Goal: Use online tool/utility: Utilize a website feature to perform a specific function

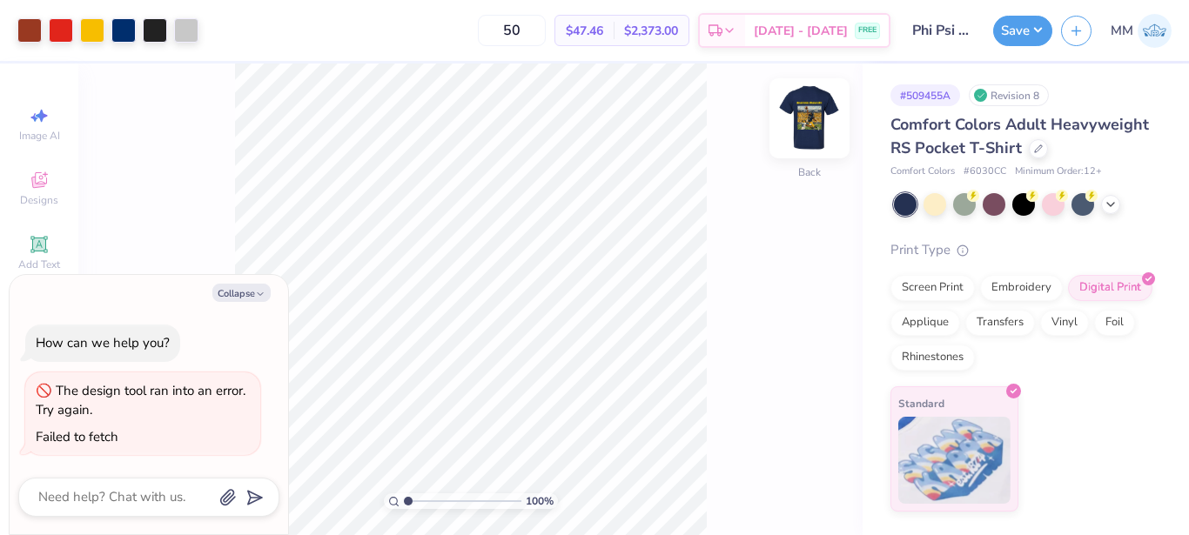
click at [782, 128] on img at bounding box center [810, 119] width 70 height 70
click at [838, 122] on img at bounding box center [810, 119] width 70 height 70
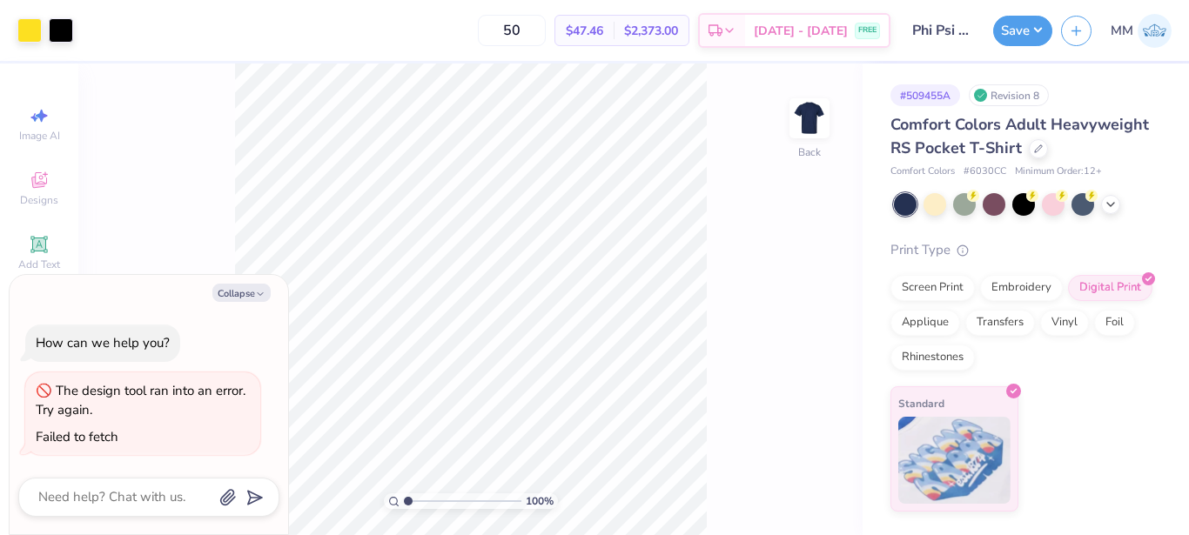
type textarea "x"
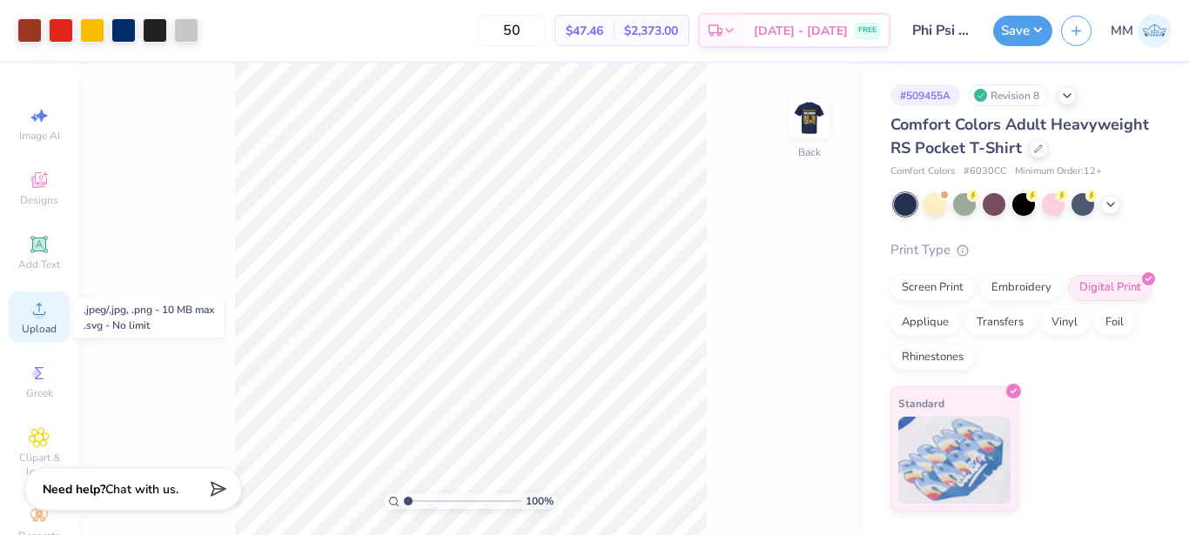
click at [42, 314] on icon at bounding box center [39, 309] width 21 height 21
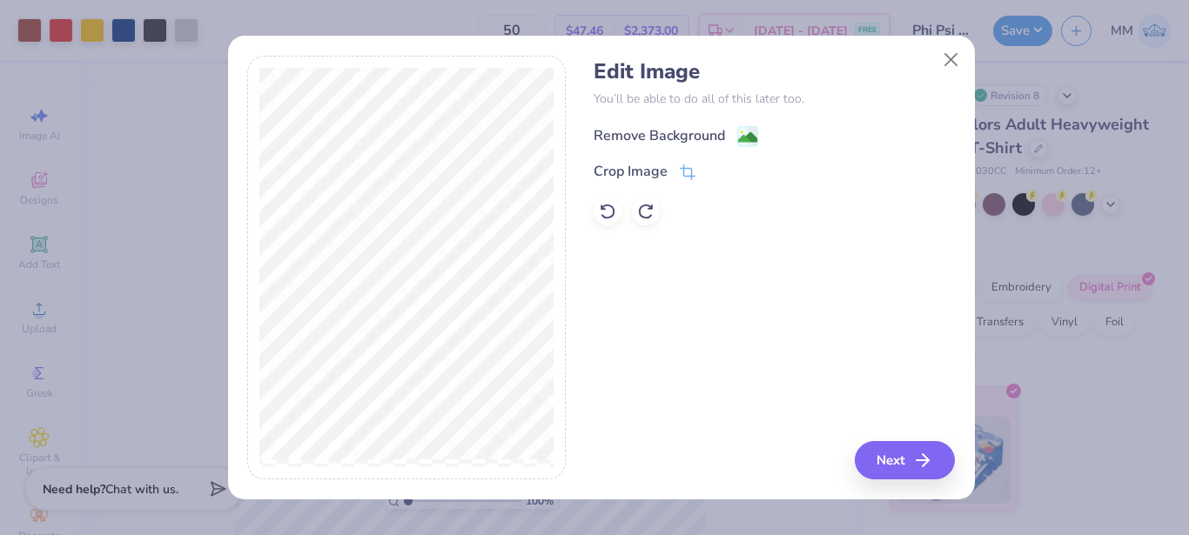
click at [695, 143] on div "Remove Background" at bounding box center [659, 135] width 131 height 21
click at [903, 460] on button "Next" at bounding box center [907, 460] width 100 height 38
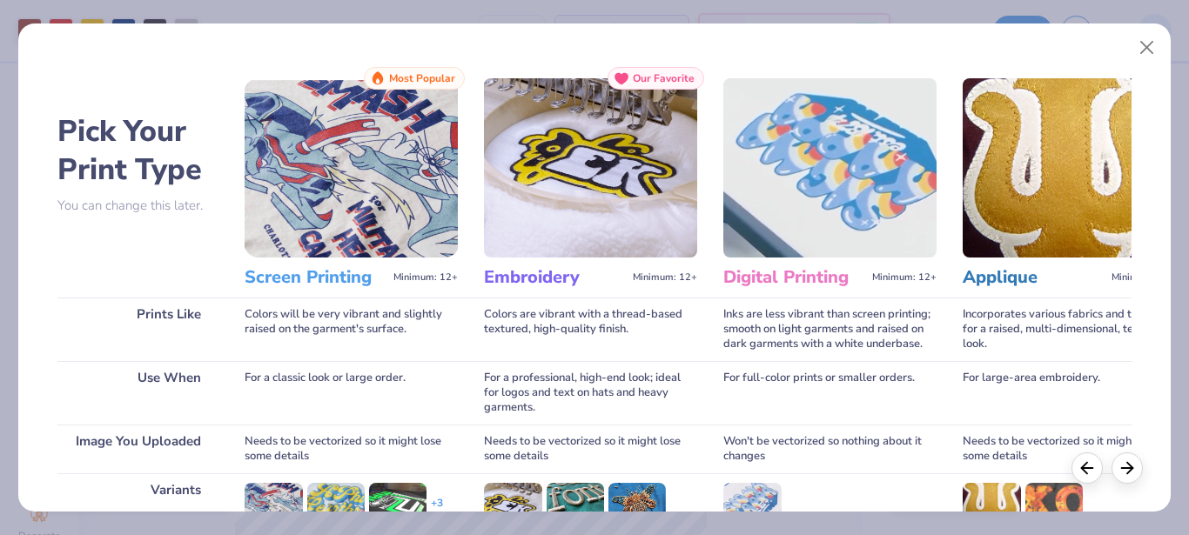
scroll to position [245, 0]
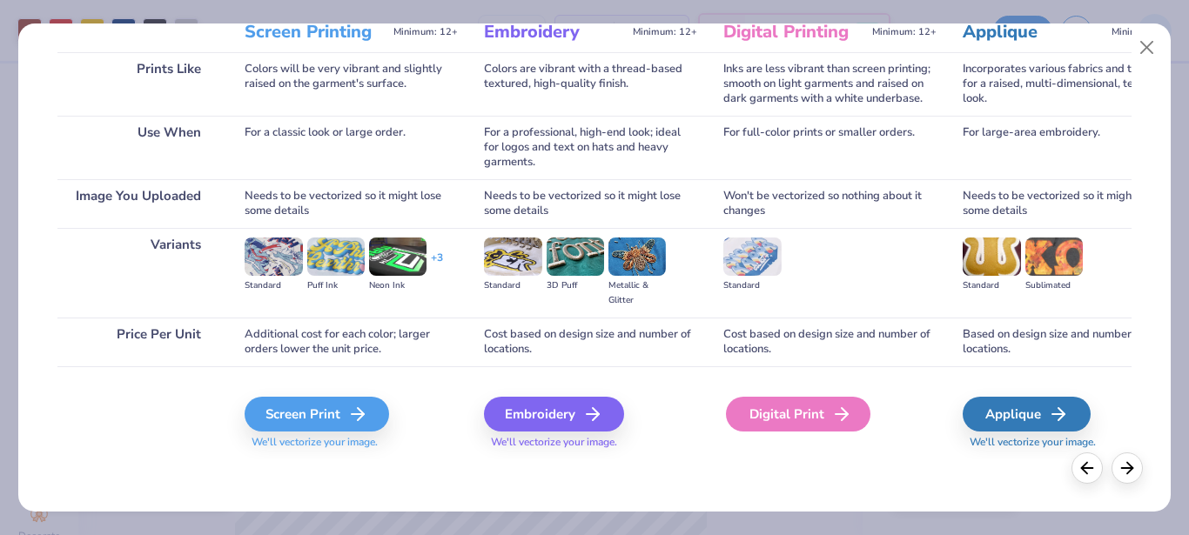
click at [765, 397] on div "Digital Print" at bounding box center [798, 414] width 144 height 35
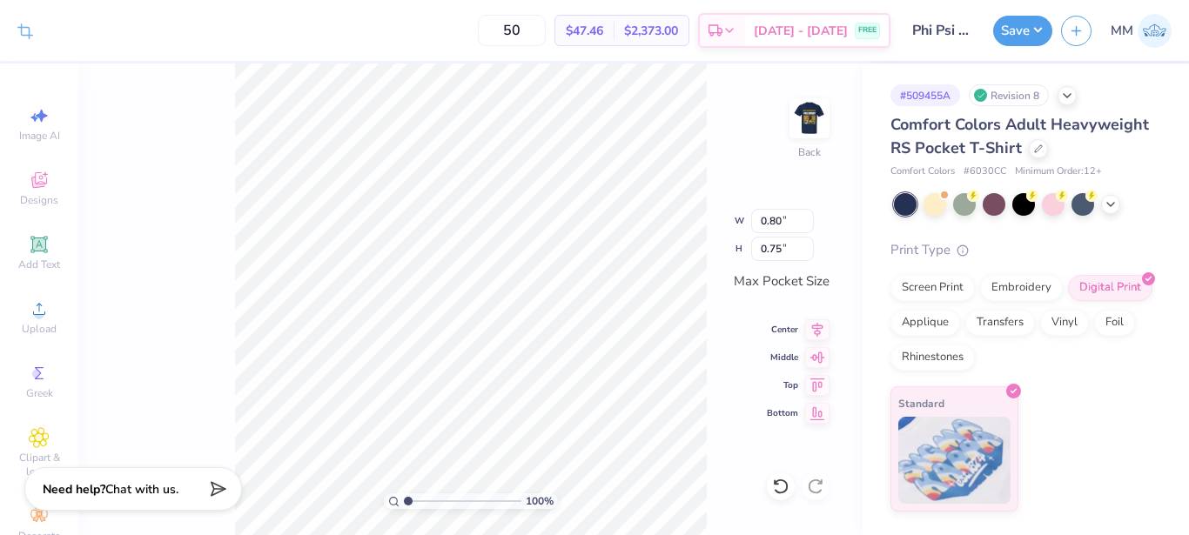
type input "0.80"
type input "0.75"
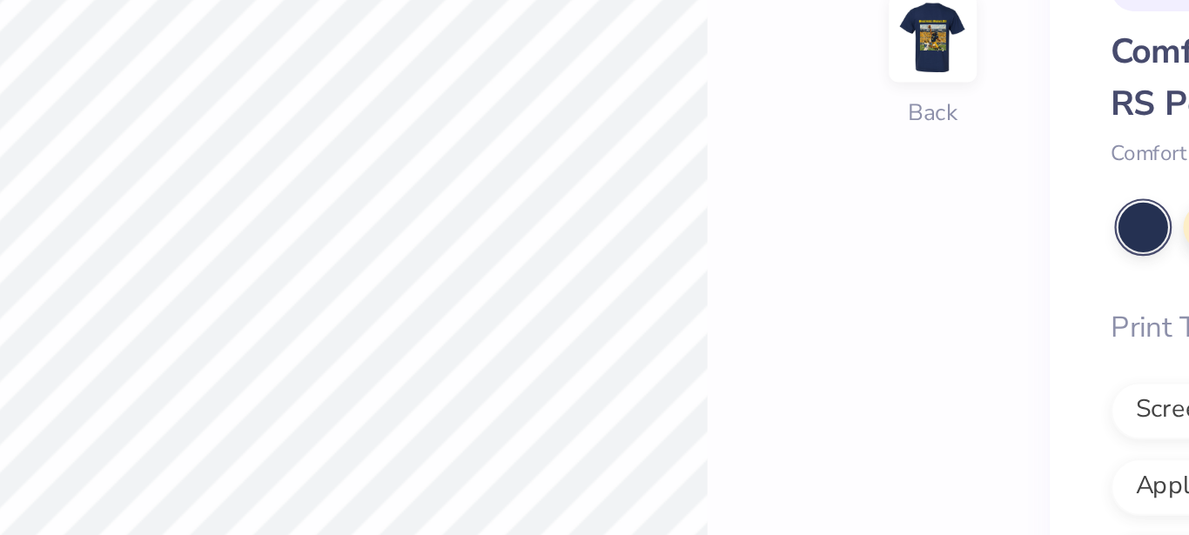
type input "1"
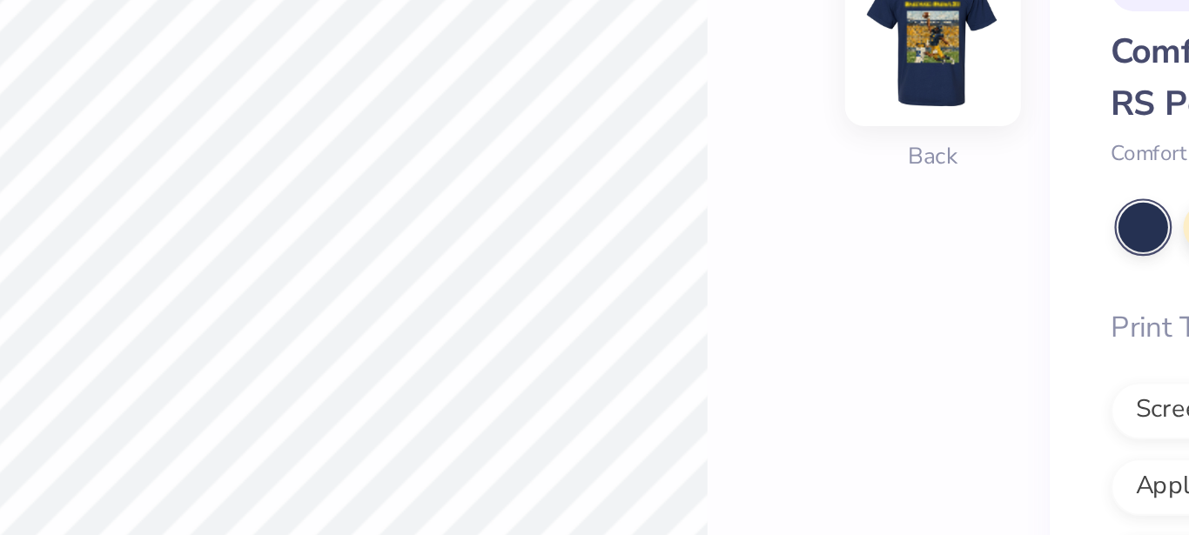
click at [798, 118] on img at bounding box center [810, 119] width 70 height 70
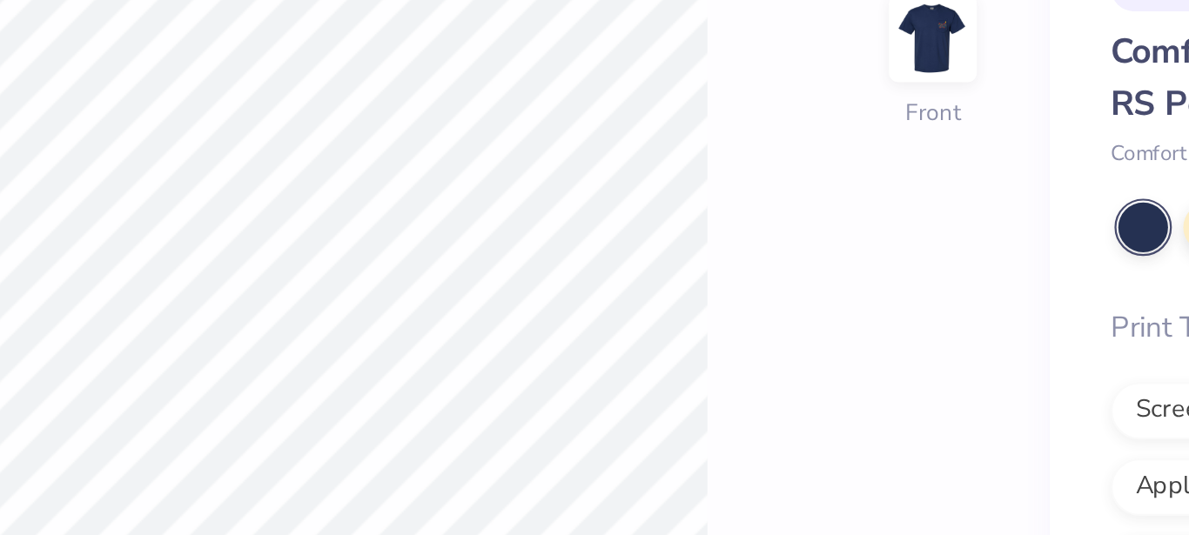
click at [798, 118] on img at bounding box center [809, 118] width 35 height 35
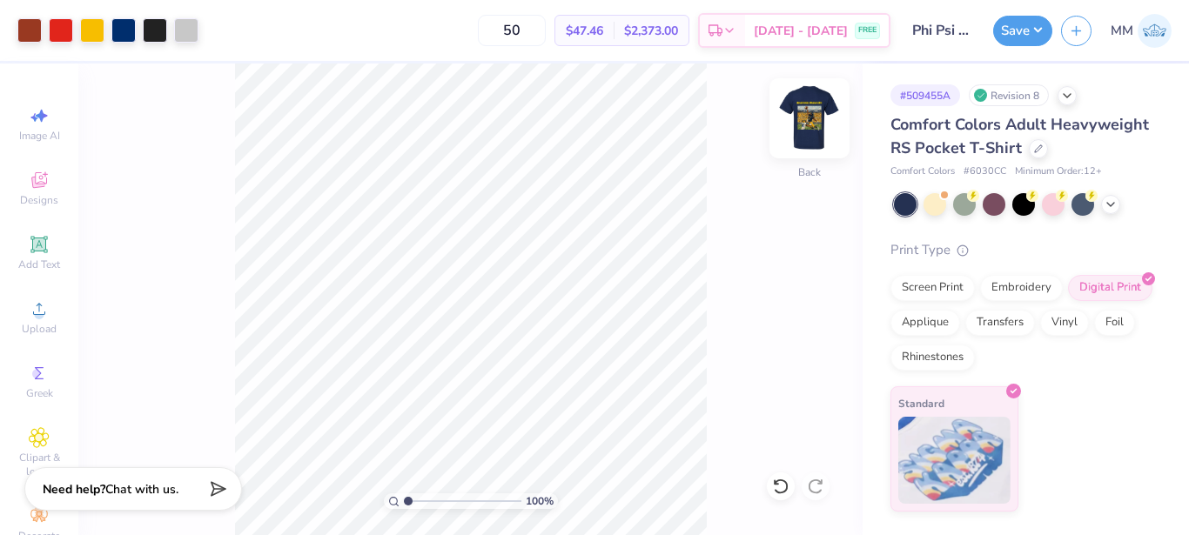
click at [821, 118] on img at bounding box center [810, 119] width 70 height 70
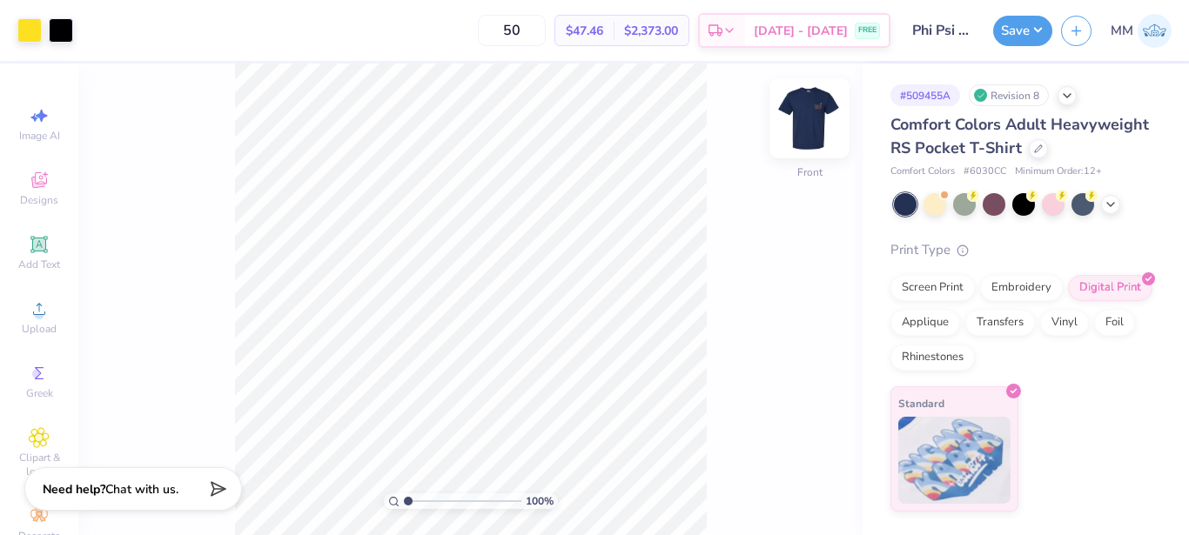
click at [800, 110] on img at bounding box center [810, 119] width 70 height 70
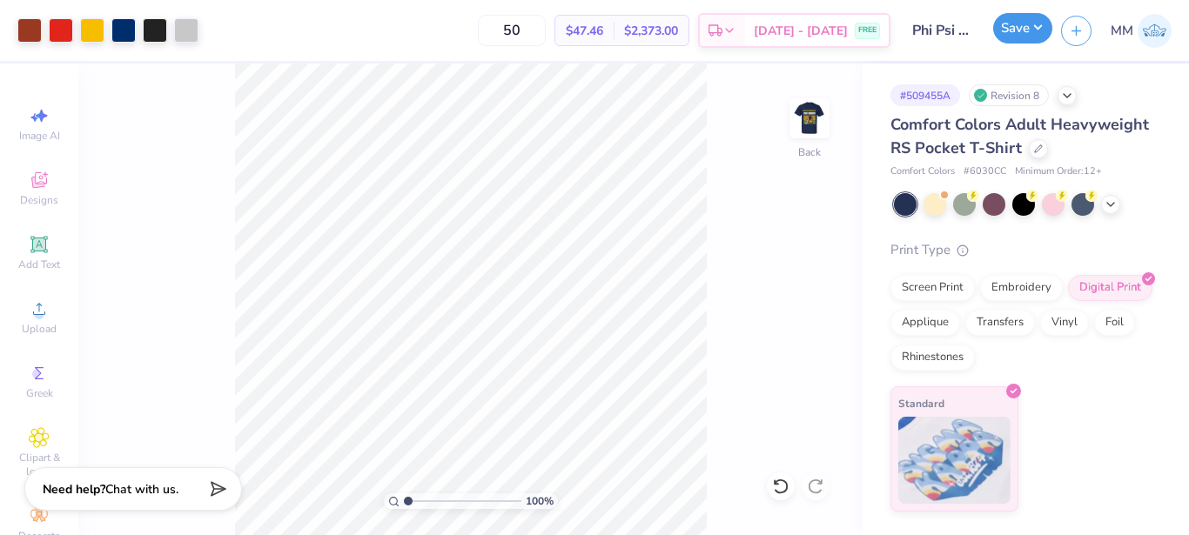
click at [1044, 29] on button "Save" at bounding box center [1022, 28] width 59 height 30
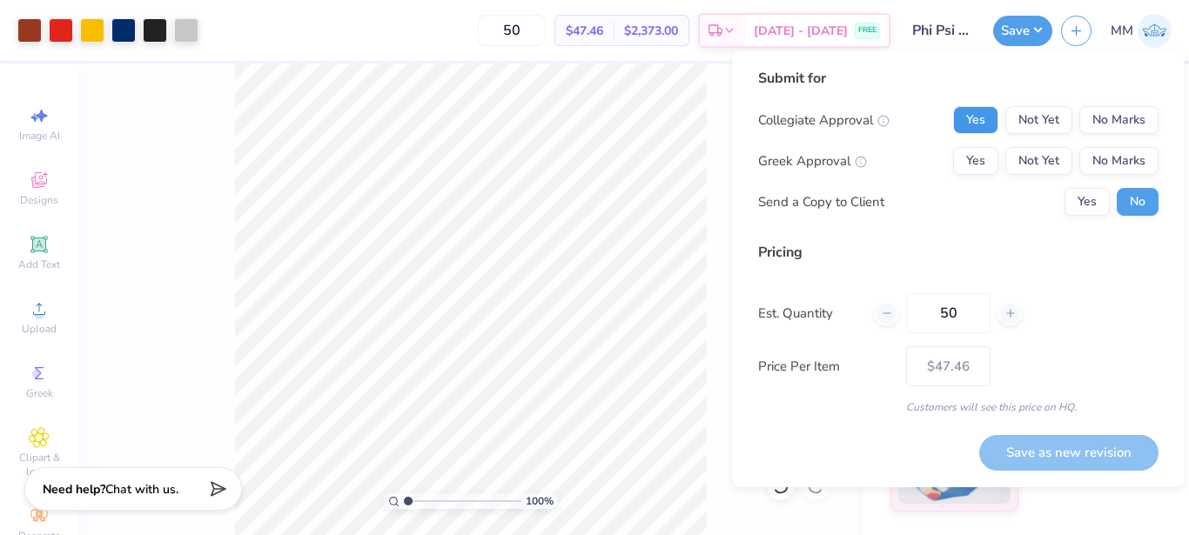
click at [967, 107] on button "Yes" at bounding box center [975, 120] width 45 height 28
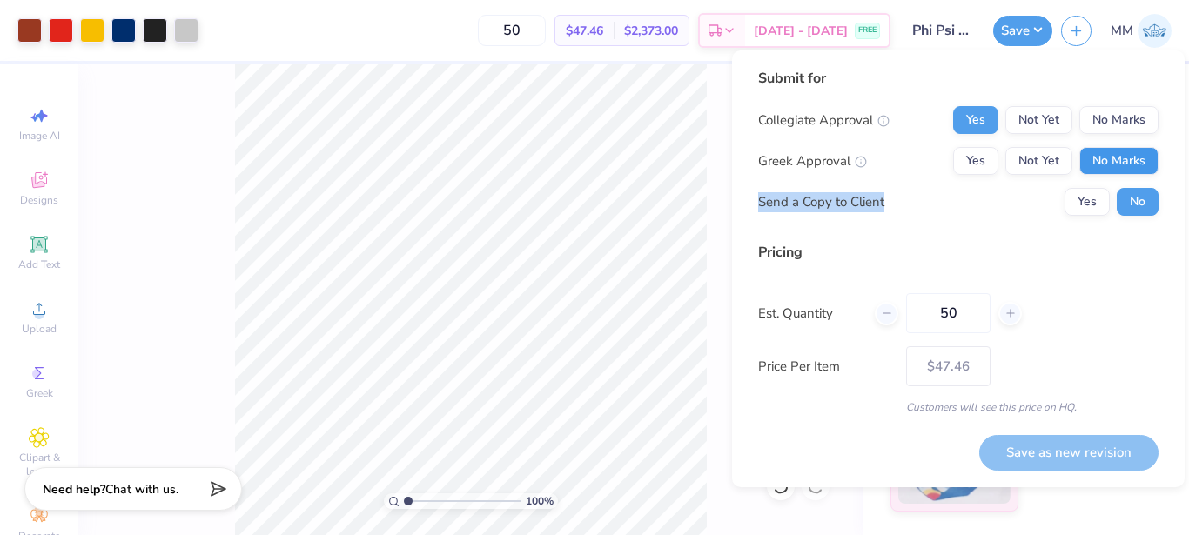
drag, startPoint x: 1073, startPoint y: 184, endPoint x: 1120, endPoint y: 157, distance: 54.2
click at [1120, 157] on div "Collegiate Approval Yes Not Yet No Marks Greek Approval Yes Not Yet No Marks Se…" at bounding box center [958, 161] width 400 height 110
click at [1120, 157] on button "No Marks" at bounding box center [1118, 161] width 79 height 28
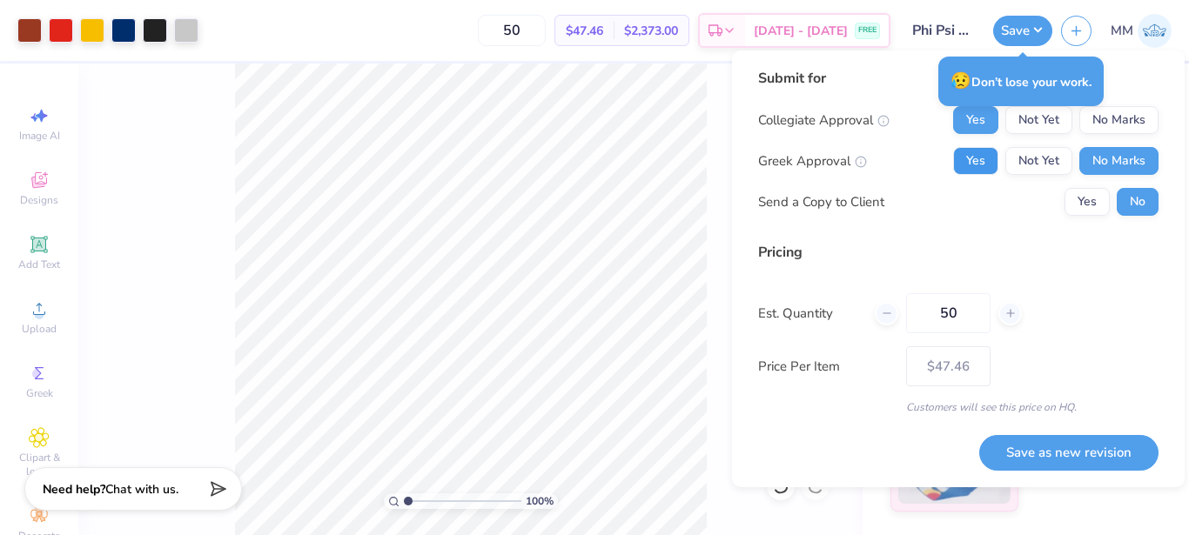
click at [977, 166] on button "Yes" at bounding box center [975, 161] width 45 height 28
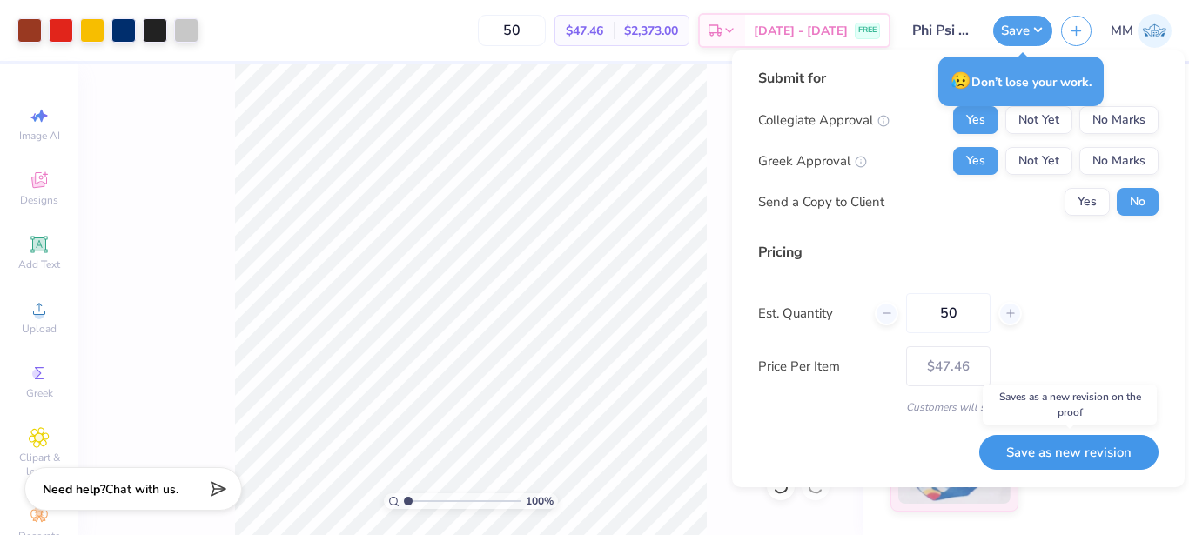
click at [1064, 442] on button "Save as new revision" at bounding box center [1068, 453] width 179 height 36
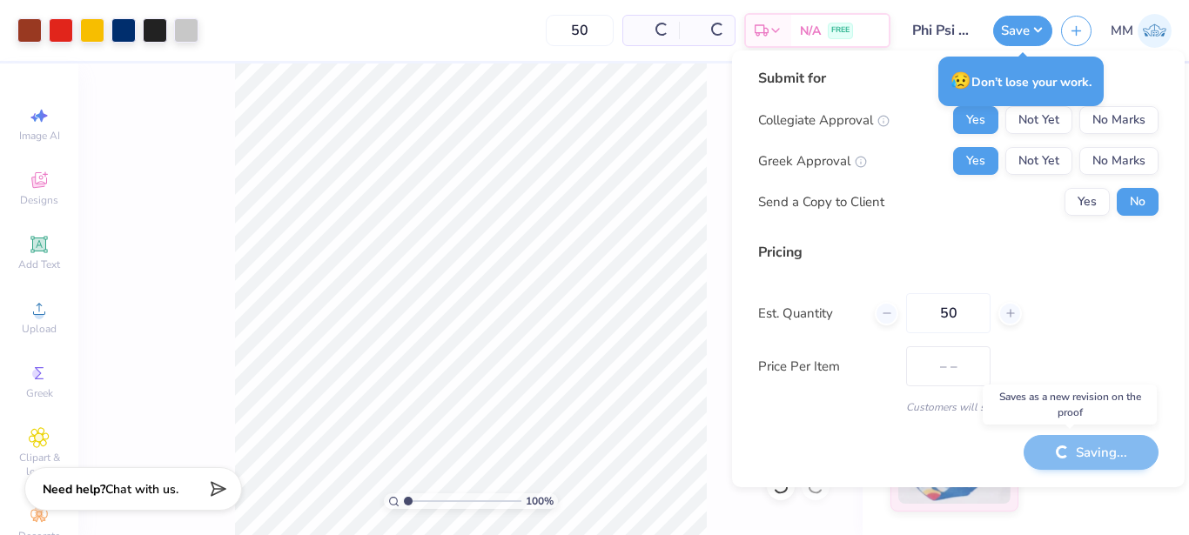
type input "$47.46"
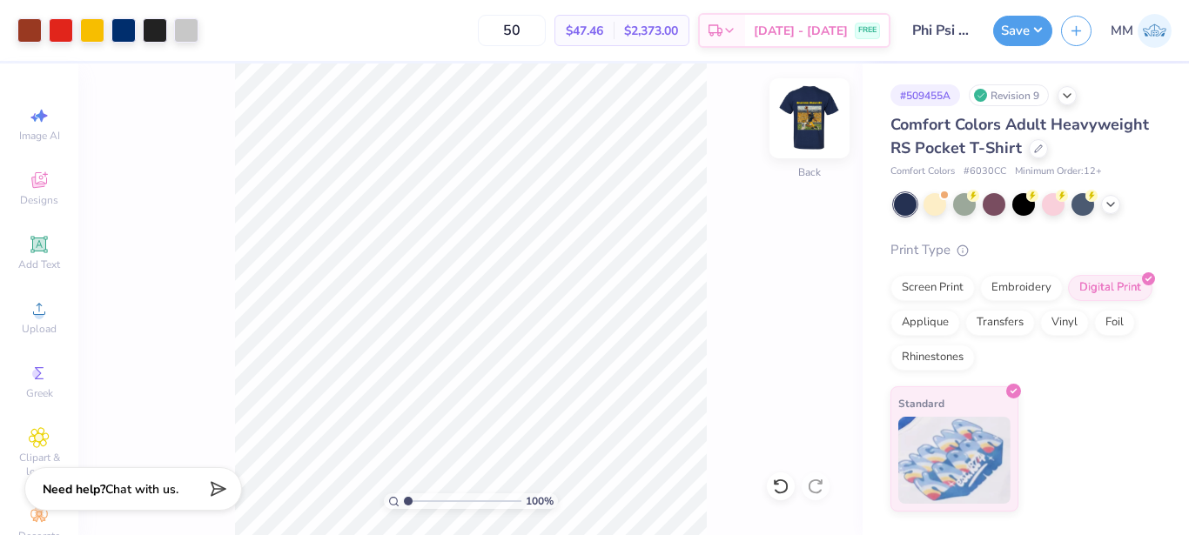
click at [812, 125] on img at bounding box center [810, 119] width 70 height 70
